Goal: Information Seeking & Learning: Find specific fact

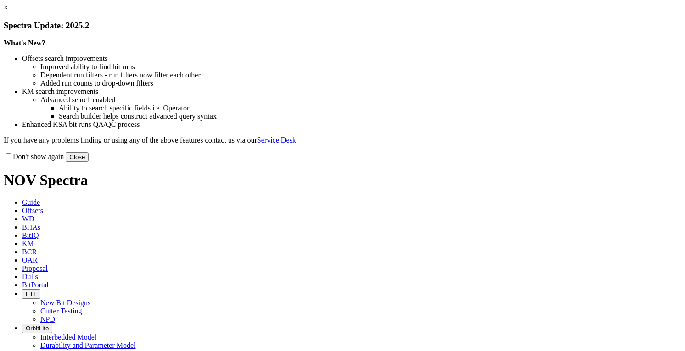
click at [89, 162] on button "Close" at bounding box center [77, 157] width 23 height 10
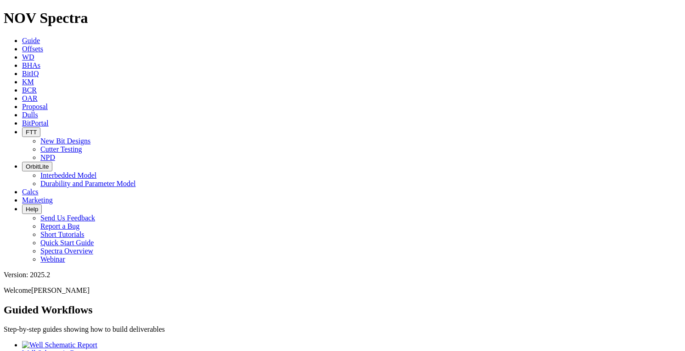
click at [43, 45] on span "Offsets" at bounding box center [32, 49] width 21 height 8
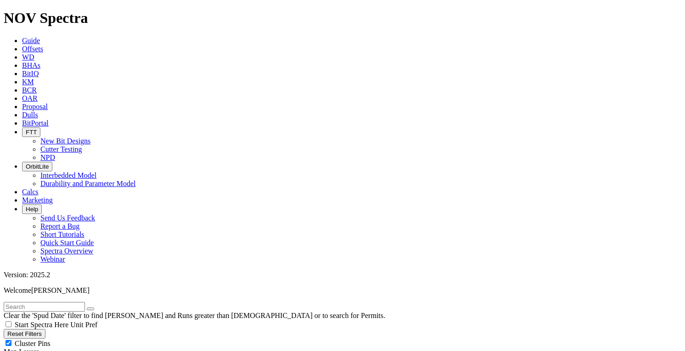
click at [81, 302] on input "text" at bounding box center [44, 307] width 81 height 10
type input "Show me the"
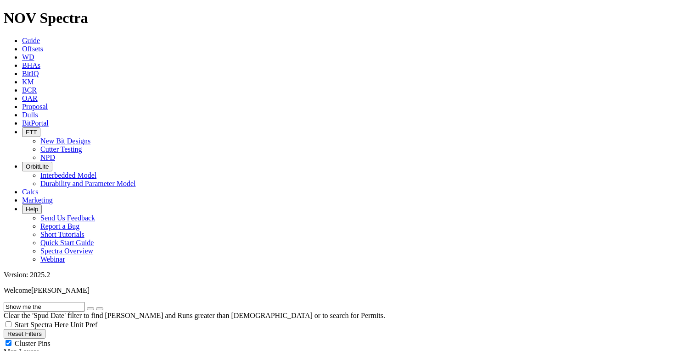
scroll to position [37, 0]
click at [90, 309] on icon "button" at bounding box center [90, 309] width 0 height 0
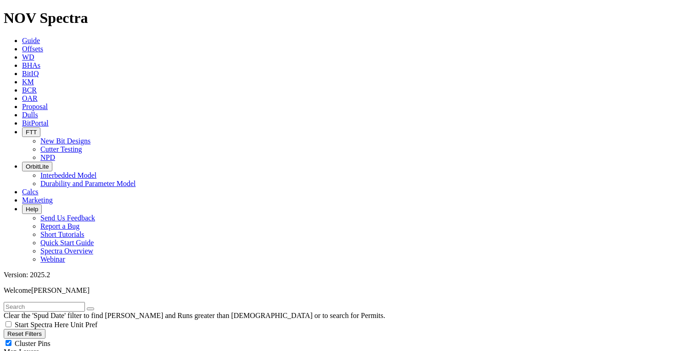
click at [44, 302] on input "text" at bounding box center [44, 307] width 81 height 10
type input "[PERSON_NAME]"
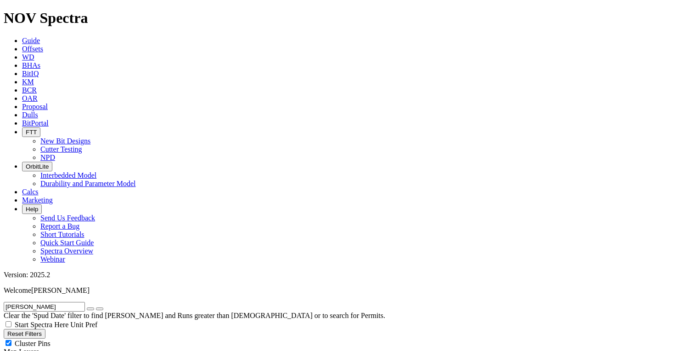
scroll to position [0, 0]
